Goal: Task Accomplishment & Management: Manage account settings

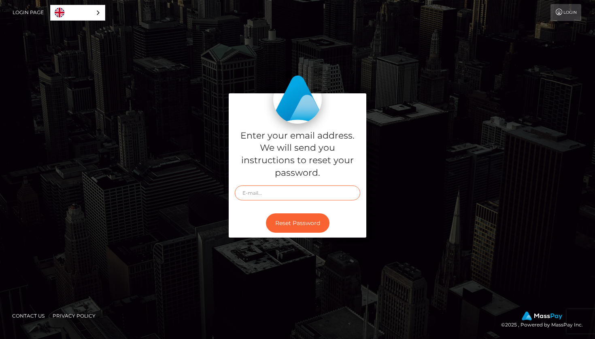
type input "[EMAIL_ADDRESS][DOMAIN_NAME]"
click at [197, 244] on div "Enter your email address. We will send you instructions to reset your password.…" at bounding box center [297, 169] width 461 height 153
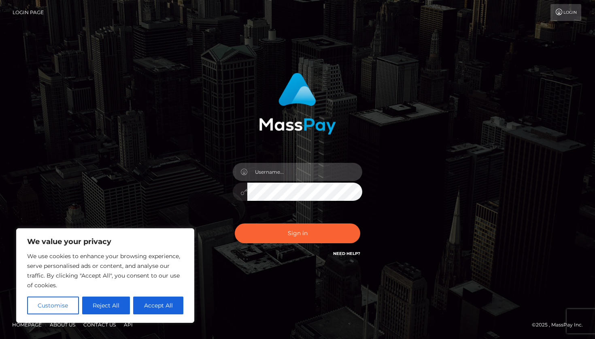
type input "[EMAIL_ADDRESS][DOMAIN_NAME]"
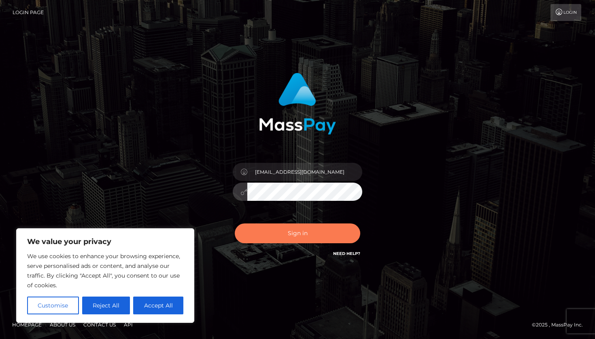
click at [319, 232] on button "Sign in" at bounding box center [297, 234] width 125 height 20
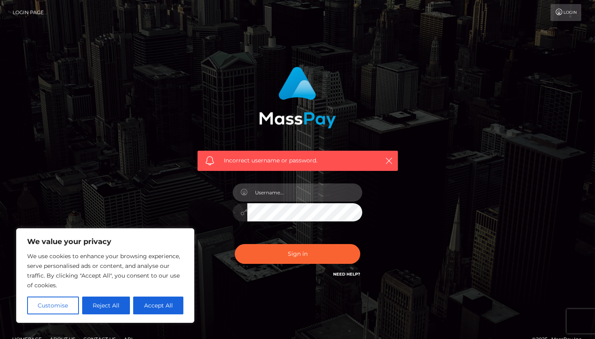
type input "[EMAIL_ADDRESS][DOMAIN_NAME]"
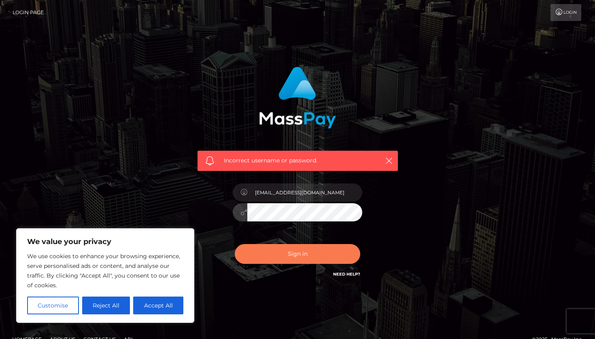
click at [301, 254] on button "Sign in" at bounding box center [297, 254] width 125 height 20
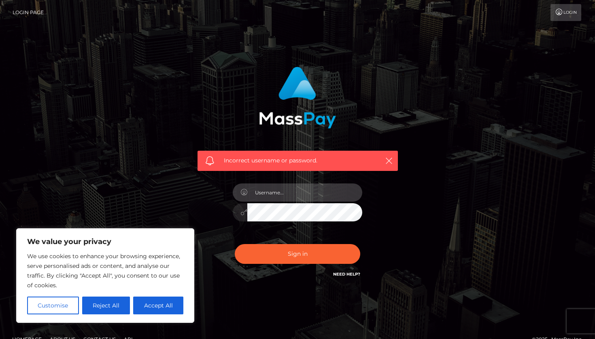
type input "valrodrigezbuisines@gmail.com"
click at [232, 216] on div "[EMAIL_ADDRESS][DOMAIN_NAME]" at bounding box center [298, 209] width 142 height 62
click at [297, 254] on button "Sign in" at bounding box center [297, 254] width 125 height 20
click at [316, 324] on div "Incorrect username or password." at bounding box center [297, 177] width 595 height 354
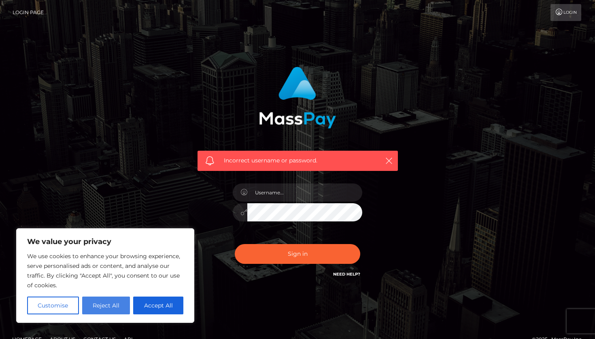
click at [85, 306] on button "Reject All" at bounding box center [106, 306] width 48 height 18
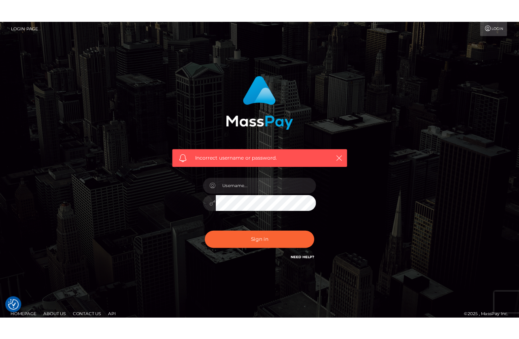
scroll to position [7, 0]
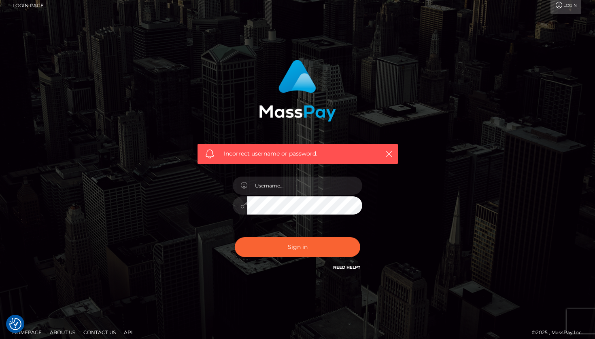
click at [337, 267] on link "Need Help?" at bounding box center [346, 267] width 27 height 5
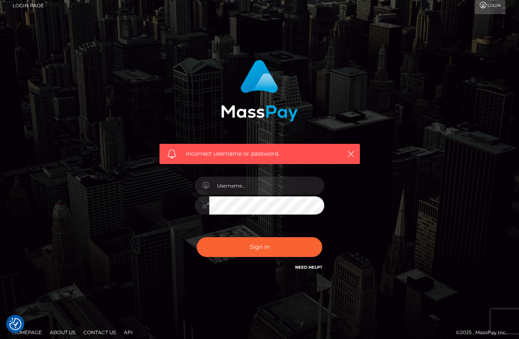
click at [490, 8] on link "Login" at bounding box center [489, 5] width 31 height 17
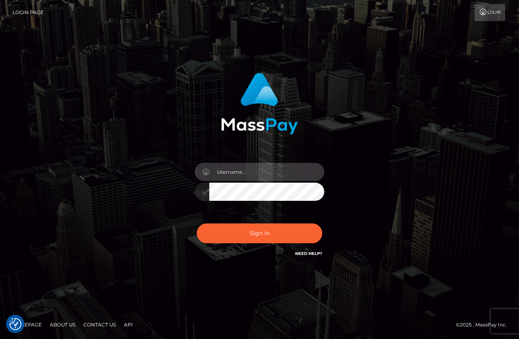
type input "[EMAIL_ADDRESS][DOMAIN_NAME]"
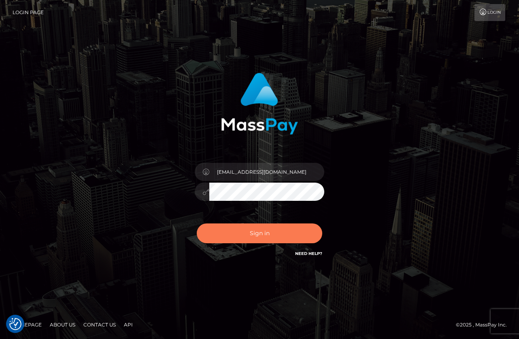
click at [309, 227] on button "Sign in" at bounding box center [259, 234] width 125 height 20
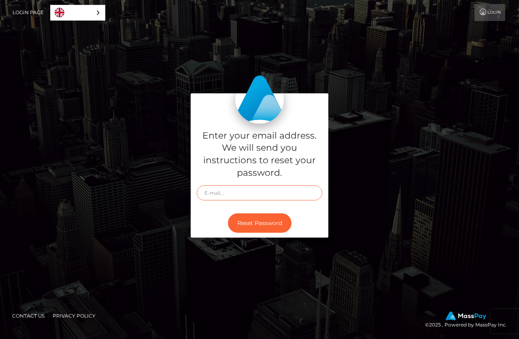
type input "[EMAIL_ADDRESS][DOMAIN_NAME]"
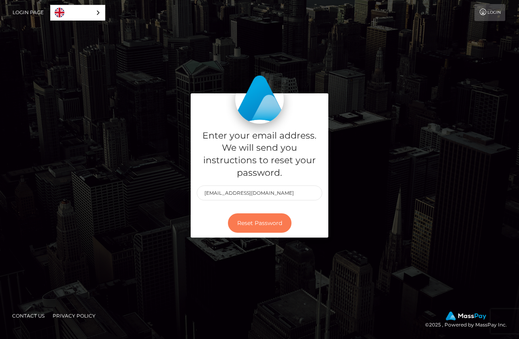
click at [268, 217] on button "Reset Password" at bounding box center [260, 224] width 64 height 20
